Goal: Task Accomplishment & Management: Use online tool/utility

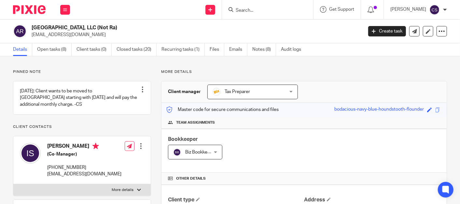
click at [263, 8] on input "Search" at bounding box center [264, 11] width 59 height 6
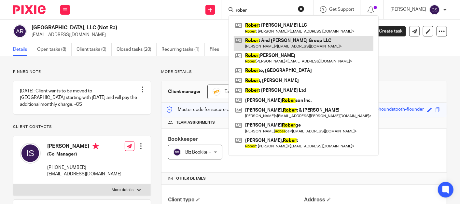
type input "rober"
click at [272, 40] on link at bounding box center [304, 43] width 140 height 15
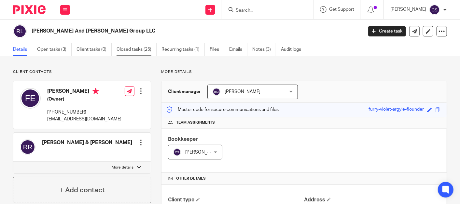
click at [135, 49] on link "Closed tasks (25)" at bounding box center [136, 49] width 40 height 13
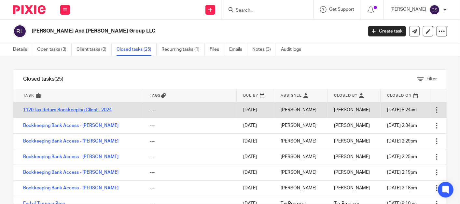
click at [44, 111] on link "1120 Tax Return Bookkeeping Client - 2024" at bounding box center [67, 110] width 89 height 5
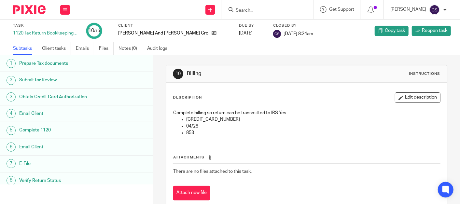
click at [36, 126] on h1 "Complete 1120" at bounding box center [61, 130] width 85 height 10
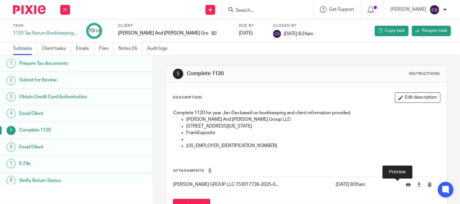
click at [406, 184] on icon at bounding box center [408, 184] width 5 height 5
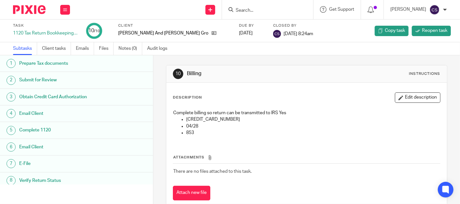
click at [28, 128] on h1 "Complete 1120" at bounding box center [61, 130] width 85 height 10
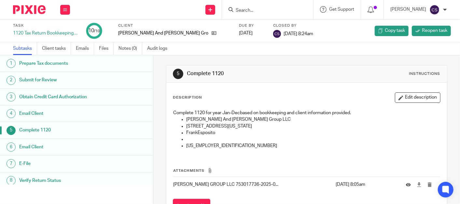
scroll to position [29, 0]
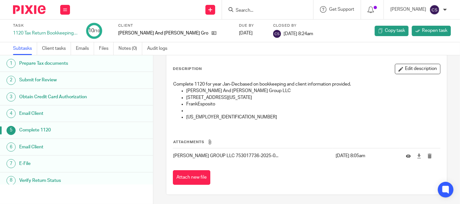
click at [270, 153] on p "ROBERT ANNE RINALDI GROUP LLC 753017736-2025-0..." at bounding box center [252, 156] width 159 height 7
drag, startPoint x: 270, startPoint y: 152, endPoint x: 323, endPoint y: 159, distance: 53.8
click at [323, 159] on tr "ROBERT ANNE RINALDI GROUP LLC 753017736-2025-0... Jun 26, 2025 8:05am" at bounding box center [306, 156] width 267 height 16
drag, startPoint x: 323, startPoint y: 159, endPoint x: 289, endPoint y: 182, distance: 41.0
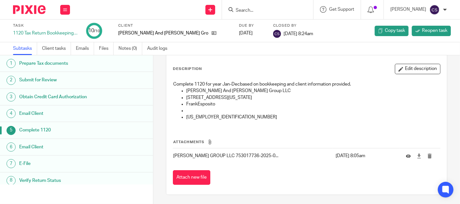
click at [289, 182] on div "Attach new file" at bounding box center [306, 177] width 267 height 15
click at [260, 11] on input "Search" at bounding box center [264, 11] width 59 height 6
click at [63, 11] on button at bounding box center [65, 10] width 10 height 10
click at [62, 30] on link "Work" at bounding box center [61, 30] width 11 height 5
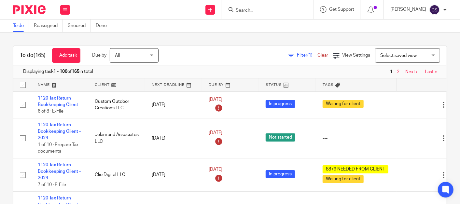
click at [254, 7] on form at bounding box center [269, 10] width 69 height 8
click at [248, 10] on input "Search" at bounding box center [264, 11] width 59 height 6
type input "r"
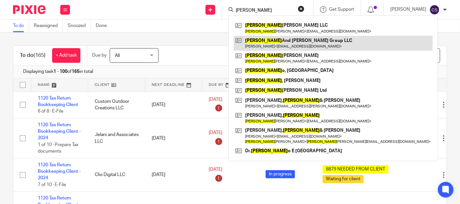
type input "robert"
click at [275, 41] on link at bounding box center [333, 43] width 199 height 15
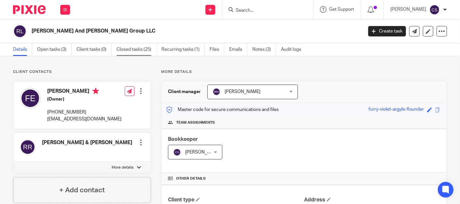
click at [135, 50] on link "Closed tasks (25)" at bounding box center [136, 49] width 40 height 13
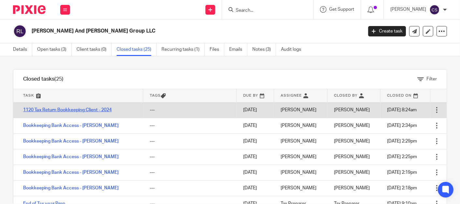
click at [45, 109] on link "1120 Tax Return Bookkeeping Client - 2024" at bounding box center [67, 110] width 89 height 5
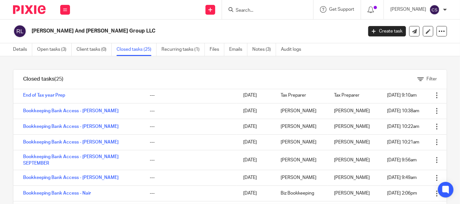
scroll to position [32, 0]
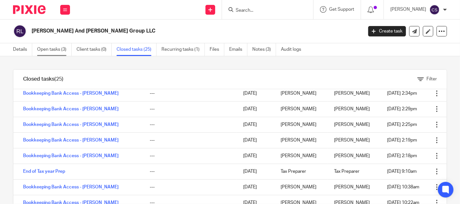
click at [42, 46] on link "Open tasks (3)" at bounding box center [54, 49] width 34 height 13
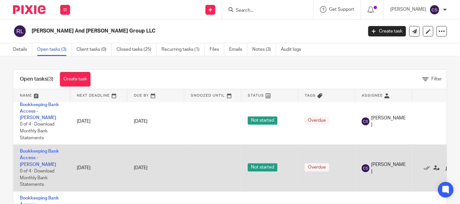
scroll to position [6, 0]
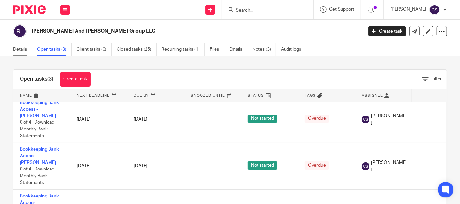
click at [13, 52] on link "Details" at bounding box center [22, 49] width 19 height 13
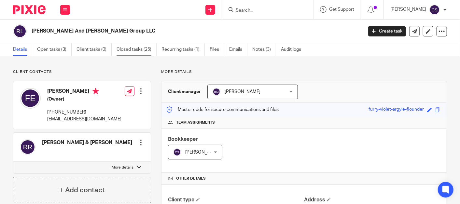
click at [132, 47] on link "Closed tasks (25)" at bounding box center [136, 49] width 40 height 13
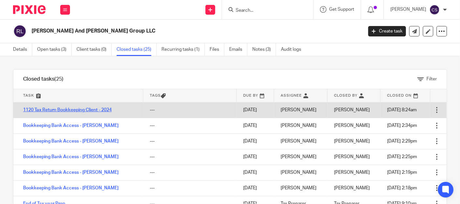
click at [64, 111] on link "1120 Tax Return Bookkeeping Client - 2024" at bounding box center [67, 110] width 89 height 5
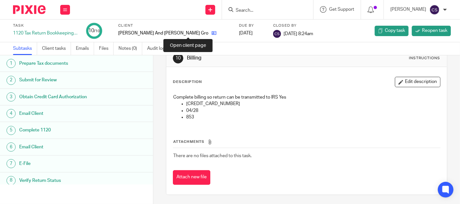
click at [211, 33] on icon at bounding box center [213, 33] width 5 height 5
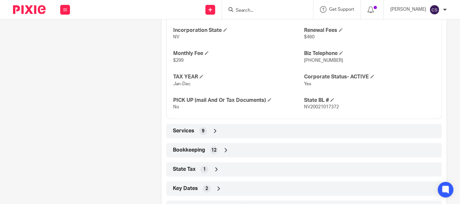
scroll to position [374, 0]
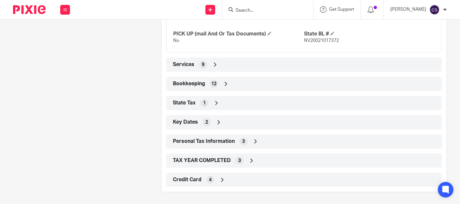
click at [223, 83] on icon at bounding box center [226, 84] width 7 height 7
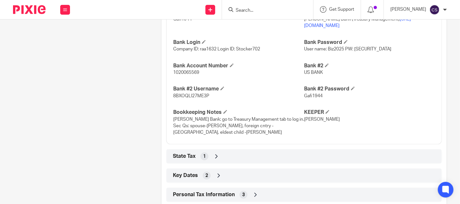
scroll to position [534, 0]
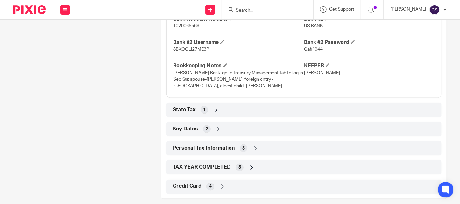
click at [221, 184] on icon at bounding box center [222, 187] width 7 height 7
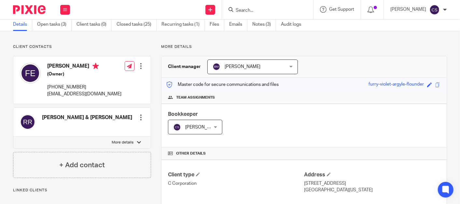
scroll to position [0, 0]
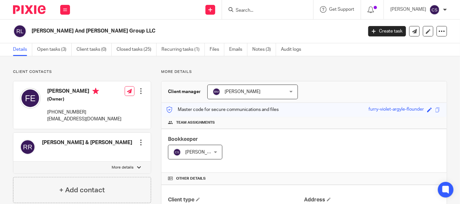
click at [250, 10] on input "Search" at bounding box center [264, 11] width 59 height 6
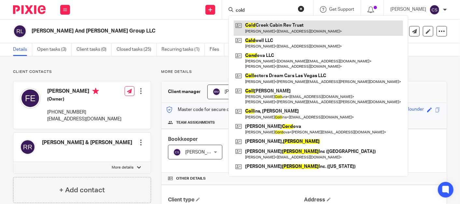
type input "cold"
click at [264, 27] on link at bounding box center [318, 27] width 169 height 15
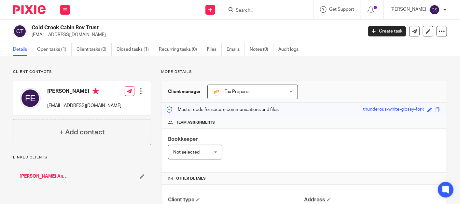
click at [49, 51] on link "Open tasks (1)" at bounding box center [54, 49] width 34 height 13
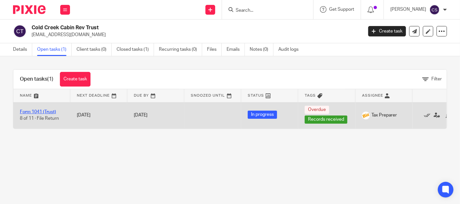
click at [27, 113] on link "Form 1041 (Trust)" at bounding box center [38, 112] width 36 height 5
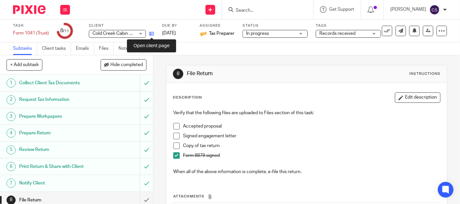
click at [150, 34] on icon at bounding box center [151, 33] width 5 height 5
click at [247, 8] on input "Search" at bounding box center [264, 11] width 59 height 6
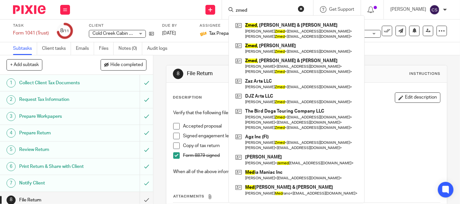
type input "zmed"
click at [251, 25] on link at bounding box center [297, 30] width 126 height 20
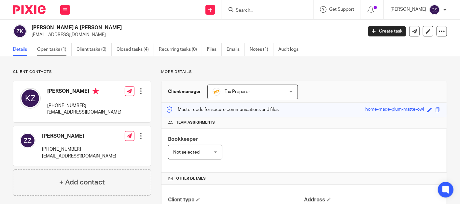
click at [53, 49] on link "Open tasks (1)" at bounding box center [54, 49] width 34 height 13
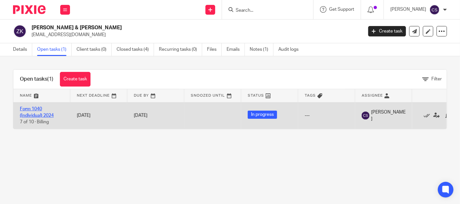
click at [23, 109] on link "Form 1040 (Individual) 2024" at bounding box center [37, 112] width 34 height 11
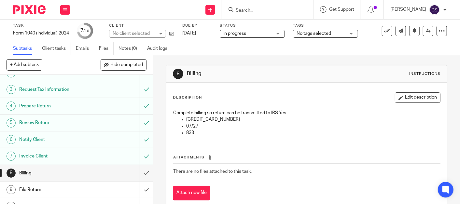
scroll to position [37, 0]
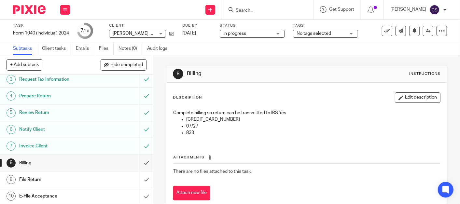
click at [48, 149] on h1 "Invoice Client" at bounding box center [57, 146] width 76 height 10
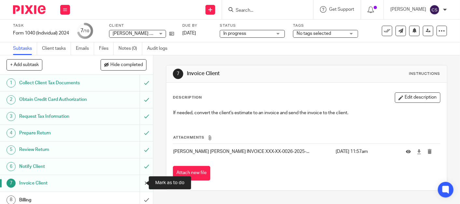
click at [139, 184] on input "submit" at bounding box center [76, 183] width 153 height 16
